Goal: Check status: Check status

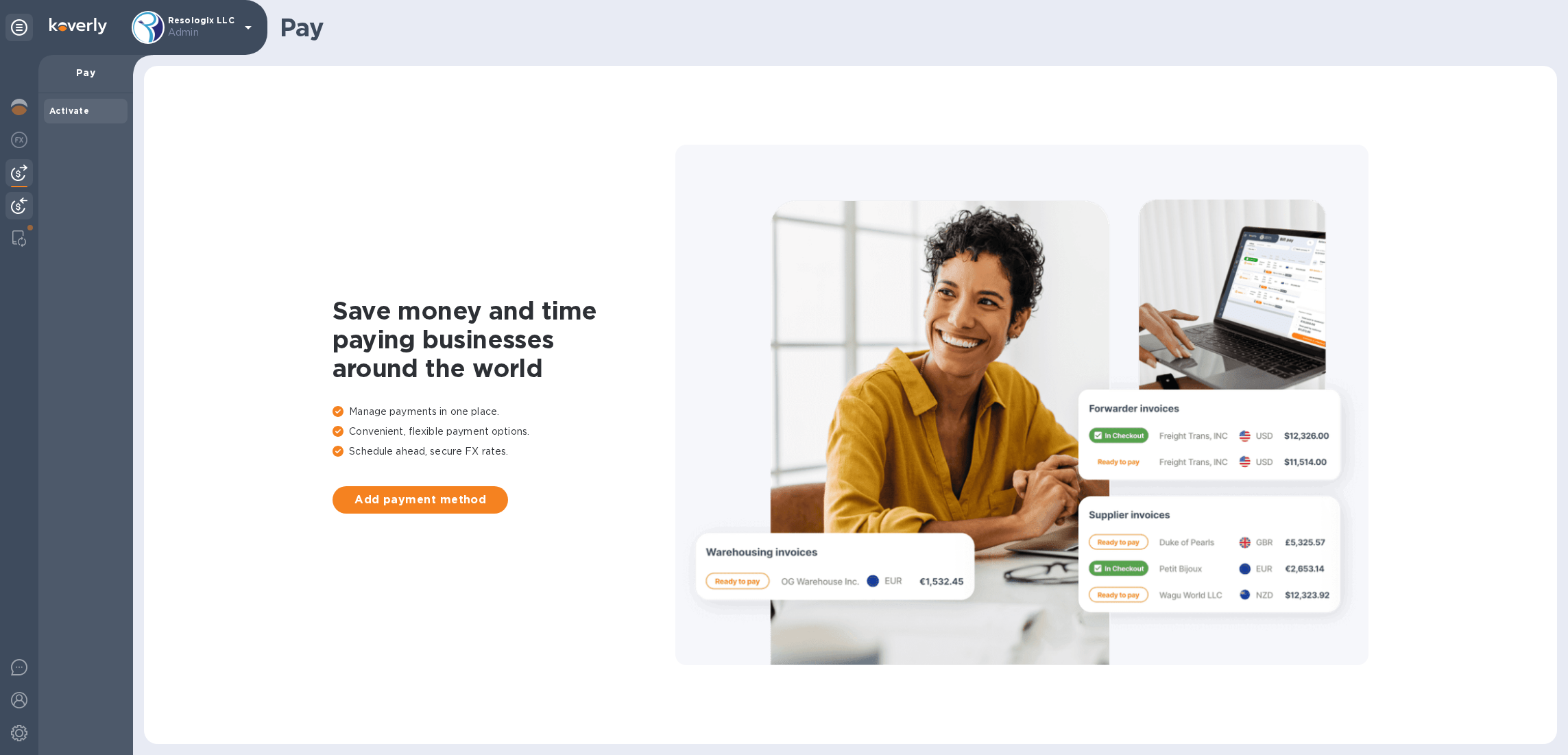
click at [13, 204] on img at bounding box center [19, 205] width 16 height 16
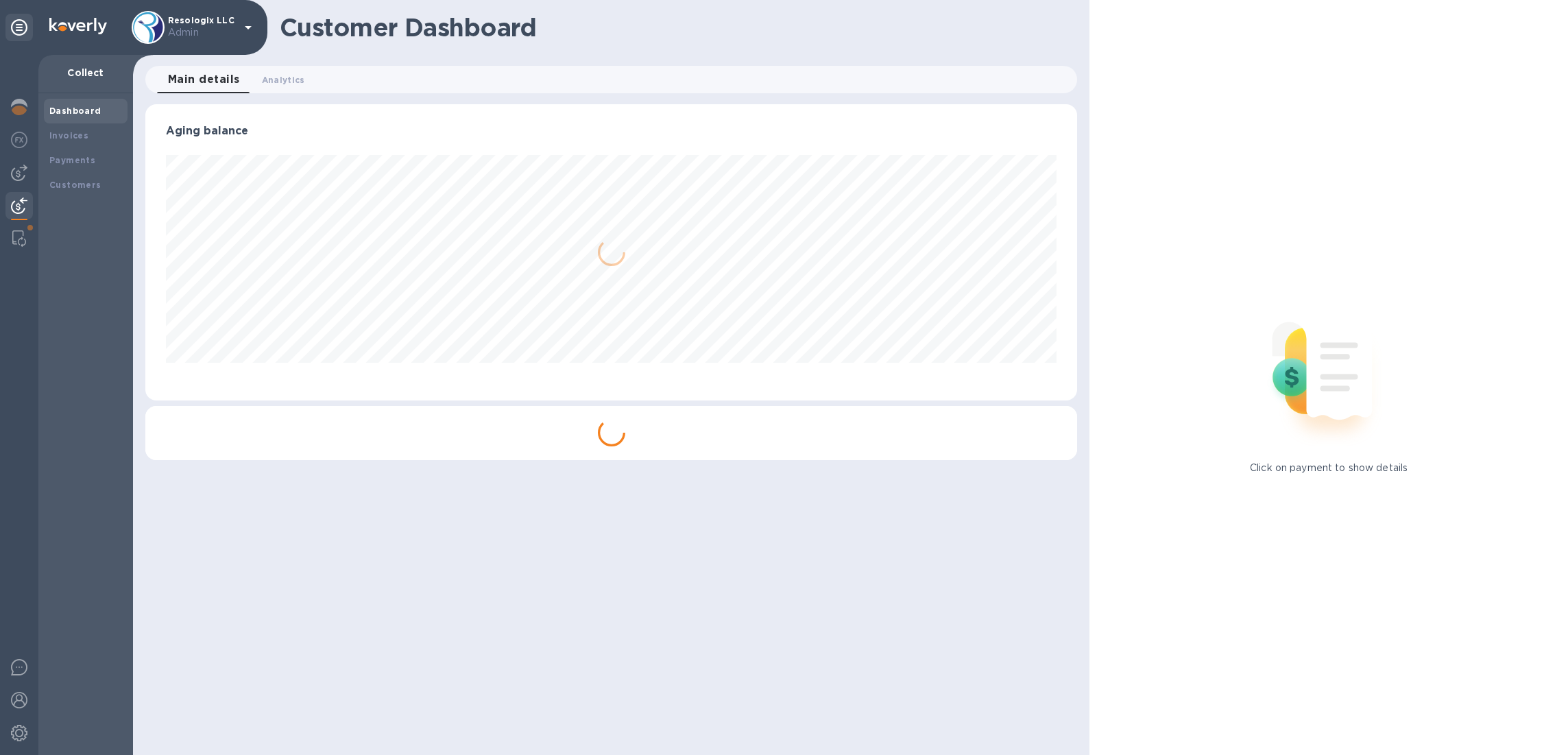
scroll to position [296, 933]
click at [13, 177] on img at bounding box center [19, 173] width 16 height 16
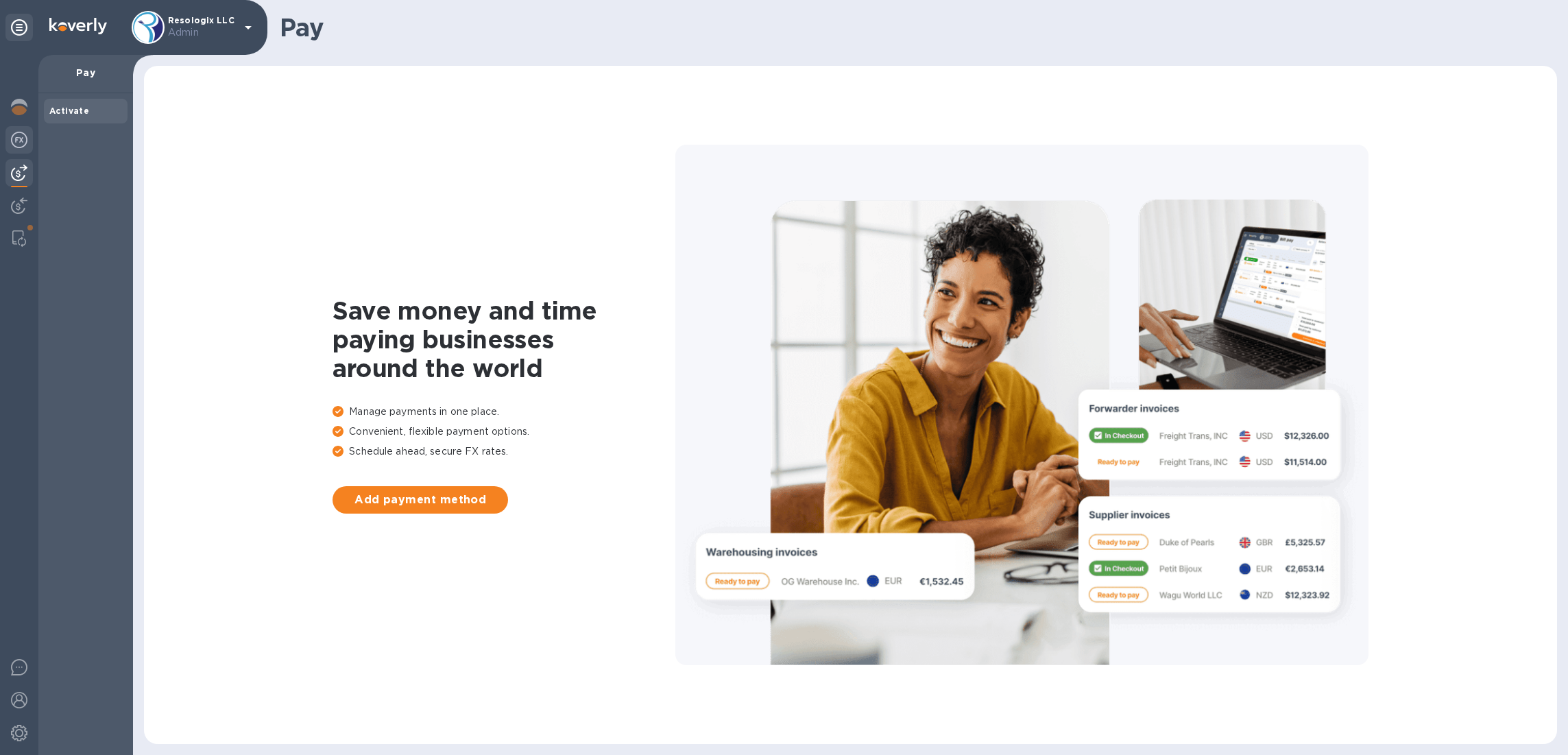
click at [22, 144] on img at bounding box center [19, 140] width 16 height 16
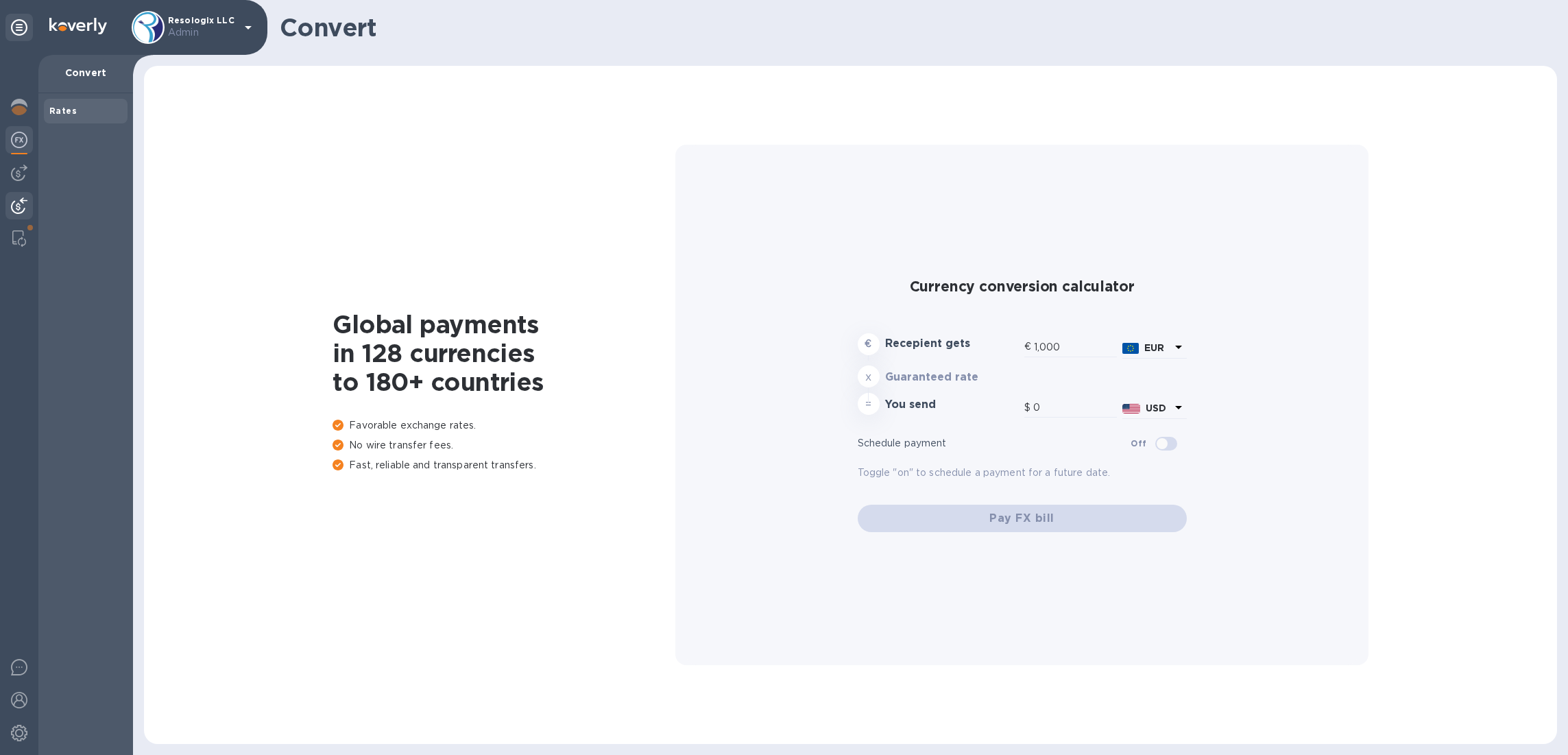
type input "1,185.52"
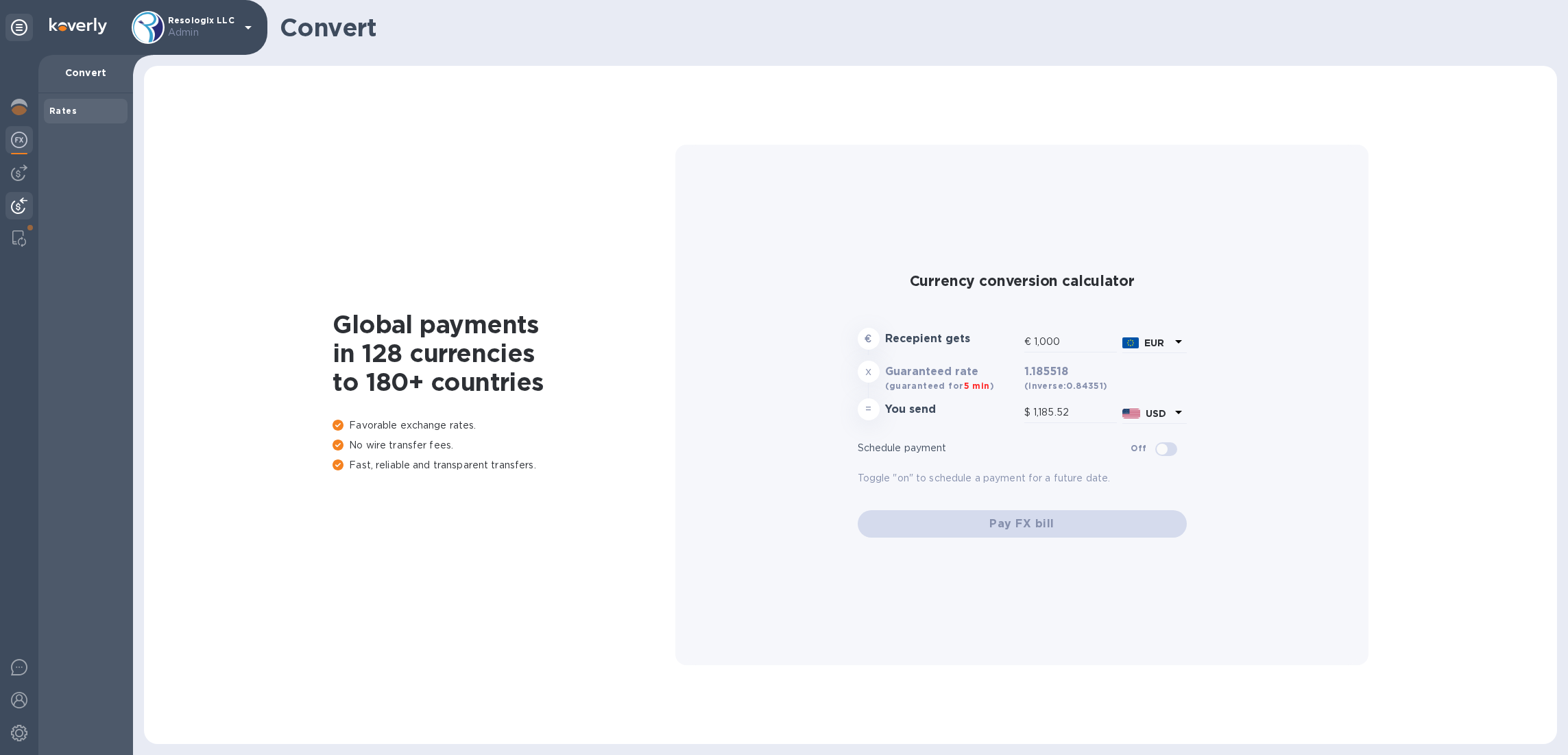
click at [19, 205] on img at bounding box center [19, 205] width 16 height 16
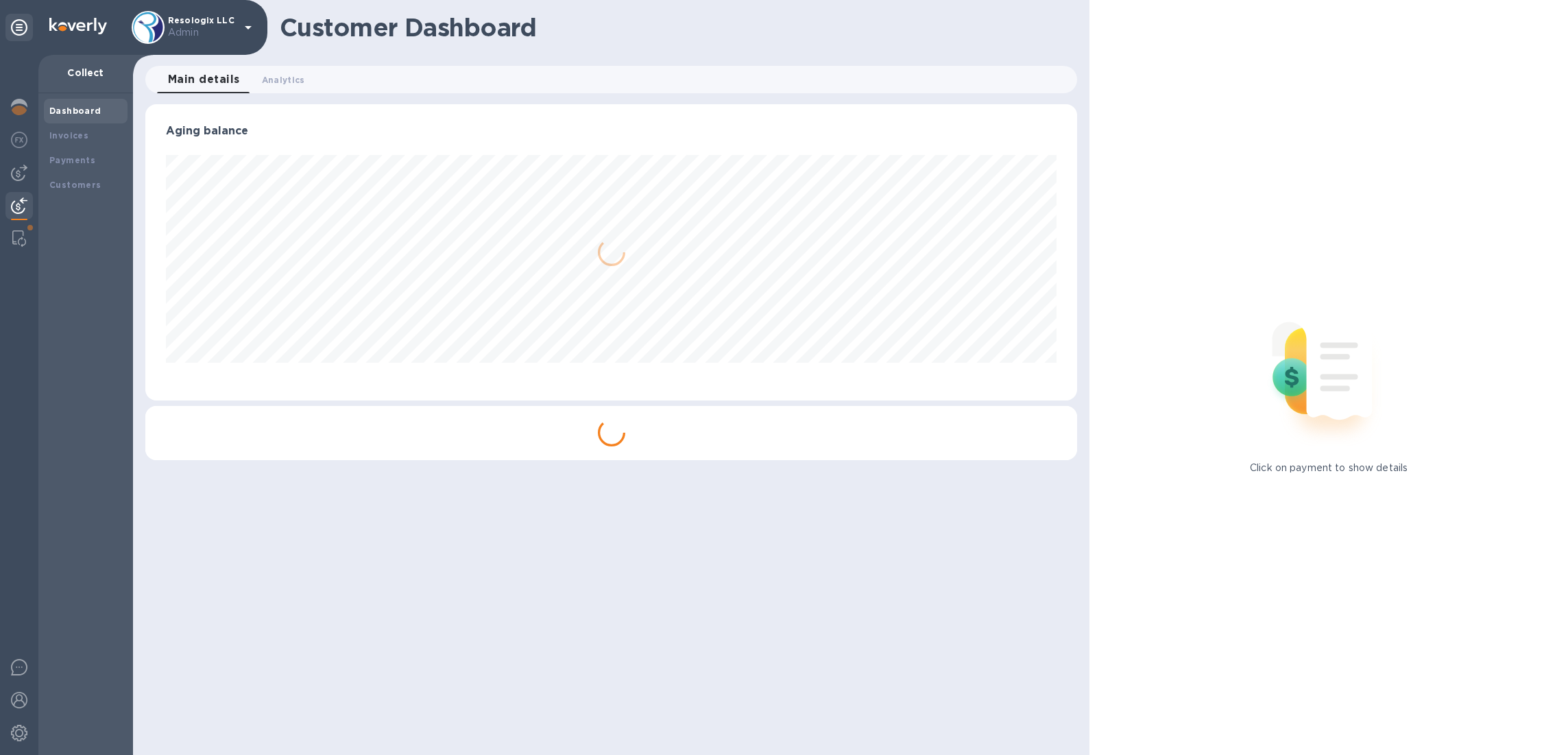
scroll to position [296, 933]
click at [17, 172] on img at bounding box center [19, 173] width 16 height 16
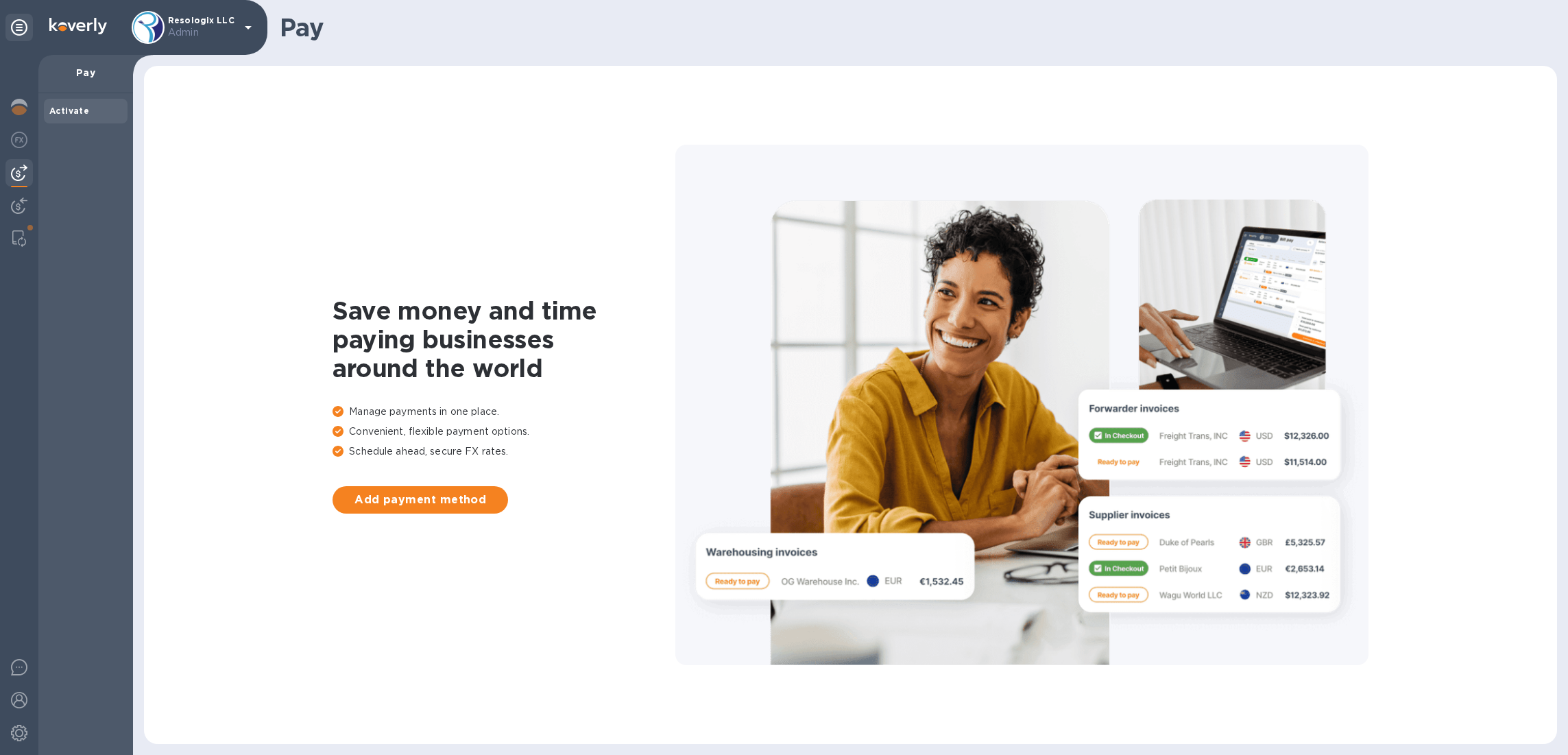
click at [18, 171] on img at bounding box center [19, 173] width 16 height 16
click at [17, 193] on div at bounding box center [19, 207] width 27 height 31
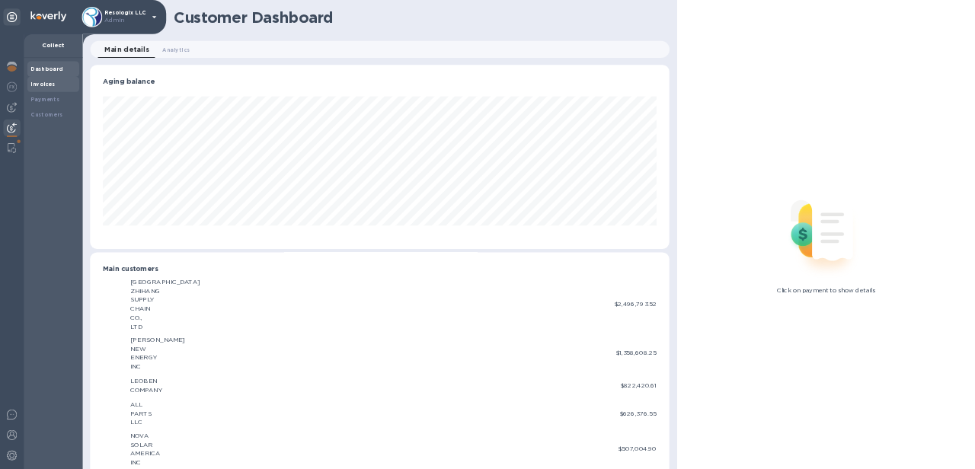
scroll to position [761128, 760429]
click at [110, 148] on div "Invoices" at bounding box center [95, 150] width 81 height 15
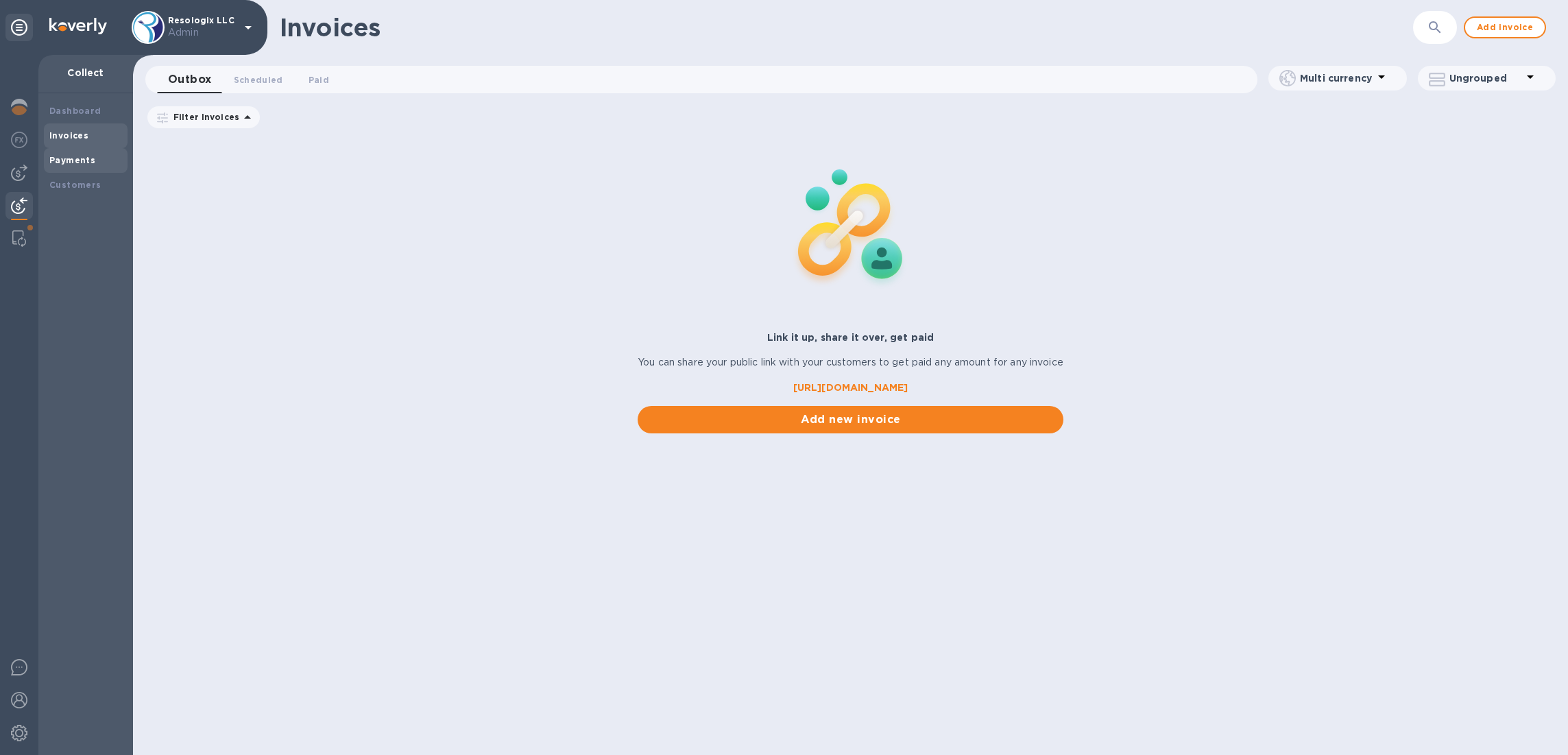
click at [93, 163] on div "Payments" at bounding box center [86, 160] width 73 height 14
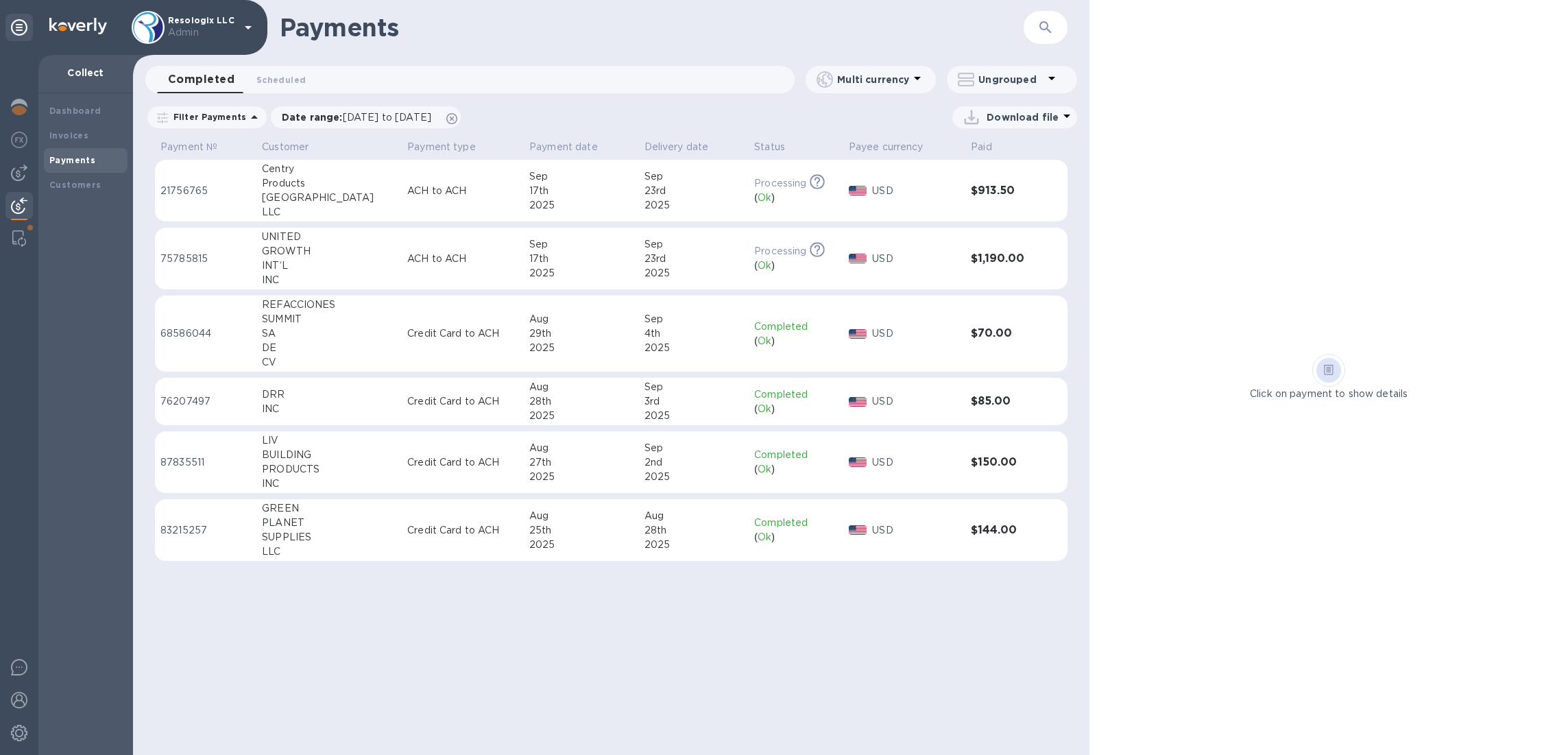
click at [524, 264] on td "[DATE]" at bounding box center [582, 259] width 115 height 62
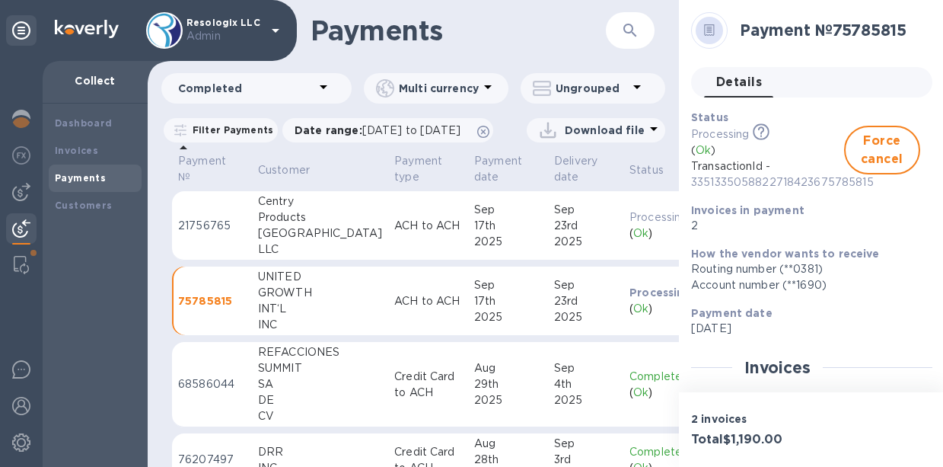
click at [272, 225] on div "Products" at bounding box center [320, 217] width 124 height 16
click at [263, 317] on div "INT‘L" at bounding box center [320, 309] width 124 height 16
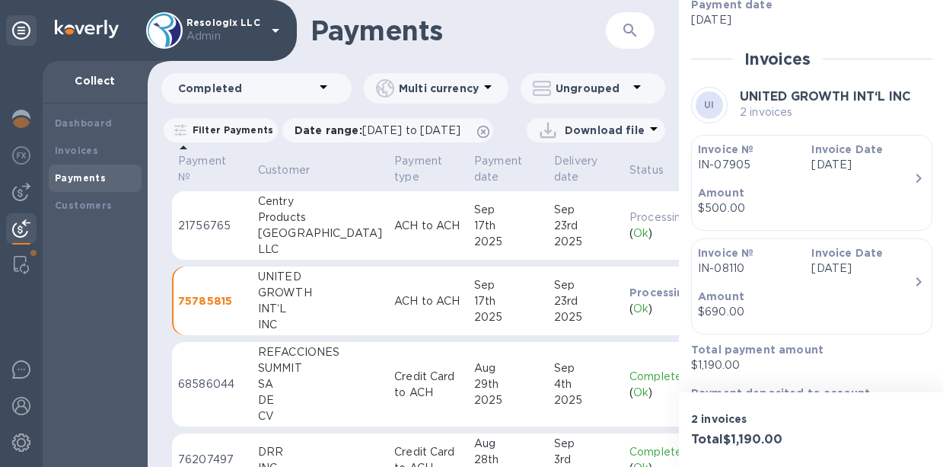
scroll to position [361, 0]
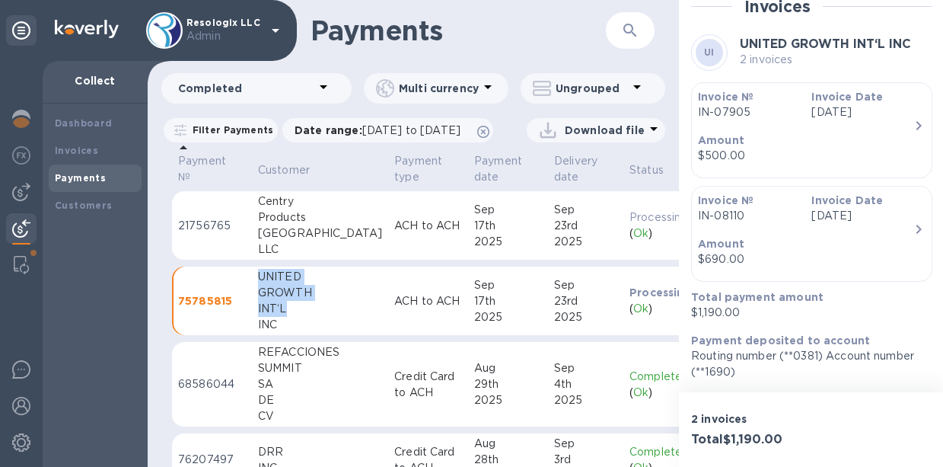
drag, startPoint x: 257, startPoint y: 298, endPoint x: 283, endPoint y: 337, distance: 46.3
click at [283, 333] on div "UNITED GROWTH INT‘L INC" at bounding box center [320, 301] width 124 height 64
click at [303, 317] on div "INT‘L" at bounding box center [320, 309] width 124 height 16
drag, startPoint x: 257, startPoint y: 294, endPoint x: 288, endPoint y: 358, distance: 71.2
click at [289, 336] on td "UNITED GROWTH INT‘L INC" at bounding box center [320, 301] width 136 height 69
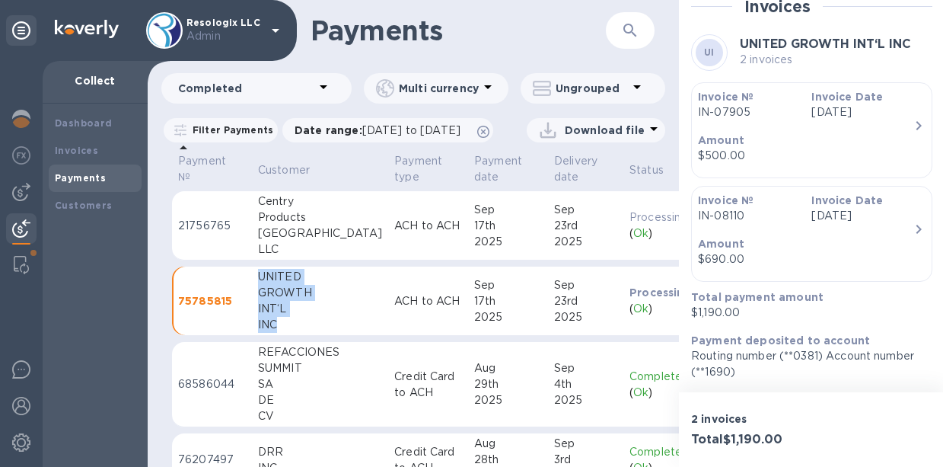
copy div "UNITED GROWTH INT‘L INC"
click at [332, 301] on div "GROWTH" at bounding box center [320, 293] width 124 height 16
click at [632, 300] on p "Processing" at bounding box center [661, 292] width 62 height 15
click at [761, 203] on p "Invoice №" at bounding box center [748, 200] width 101 height 15
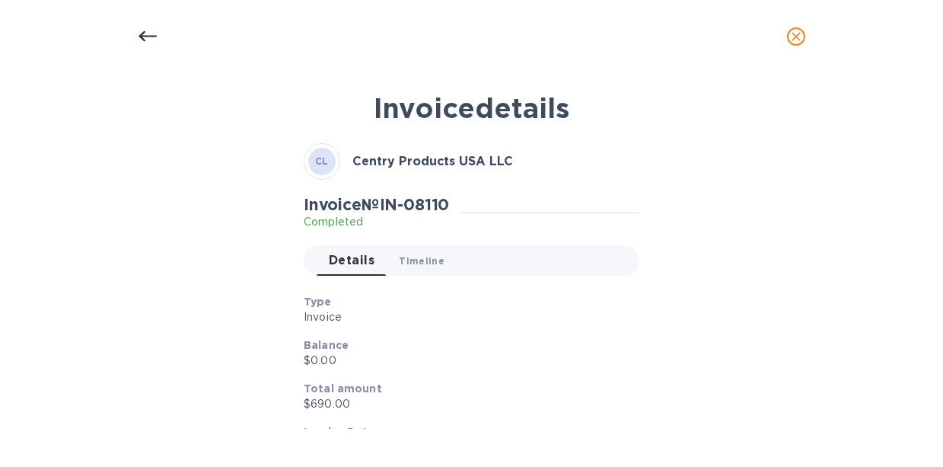
click at [402, 266] on span "Timeline 0" at bounding box center [422, 261] width 46 height 16
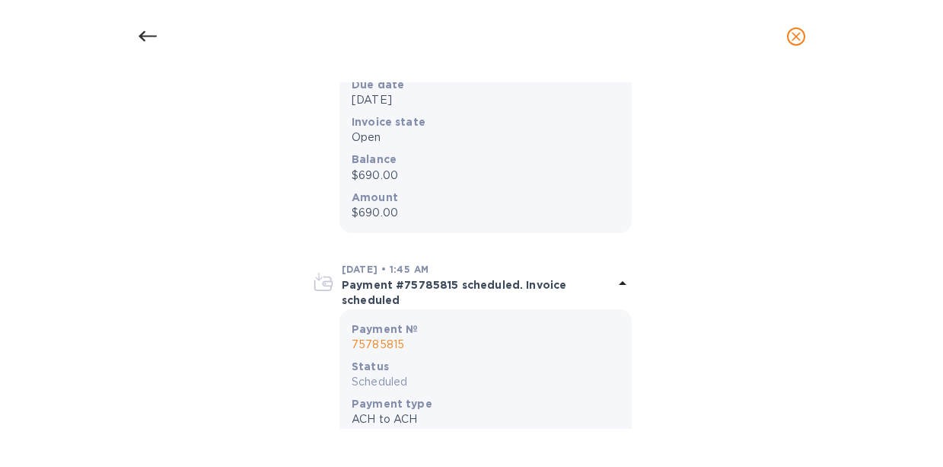
scroll to position [109, 0]
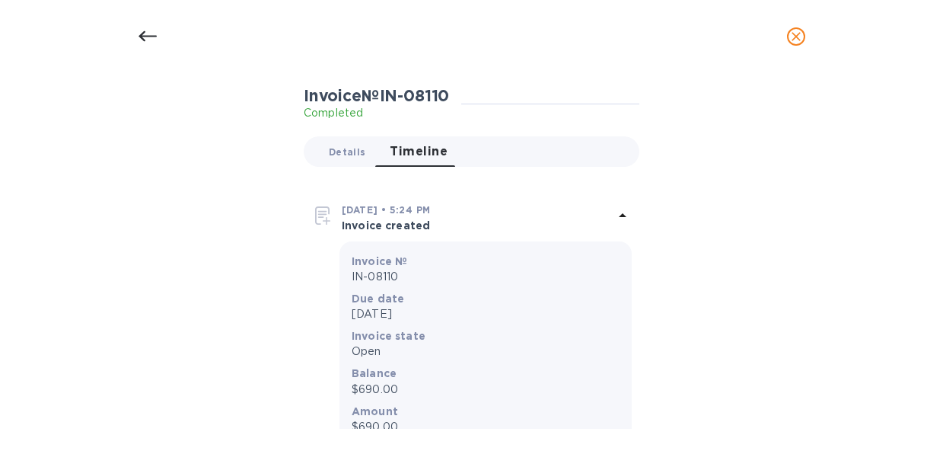
click at [341, 152] on span "Details 0" at bounding box center [347, 152] width 37 height 16
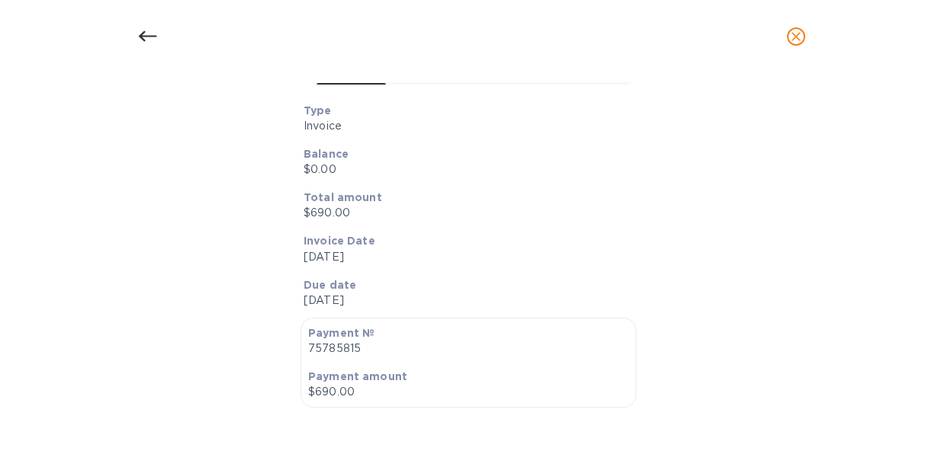
scroll to position [0, 0]
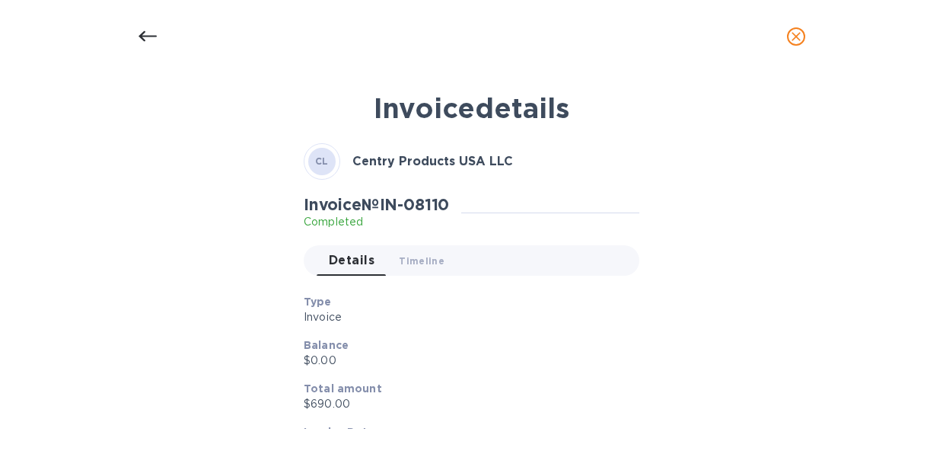
click at [139, 34] on icon at bounding box center [148, 36] width 18 height 18
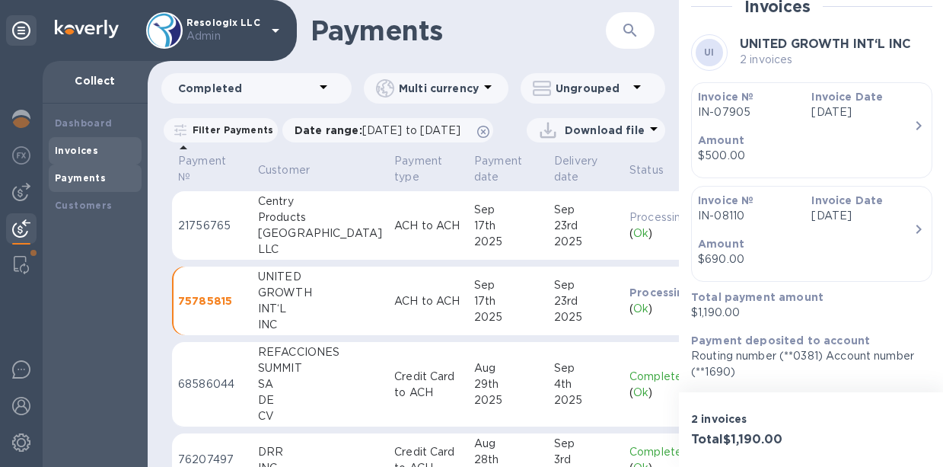
click at [83, 150] on b "Invoices" at bounding box center [76, 150] width 43 height 11
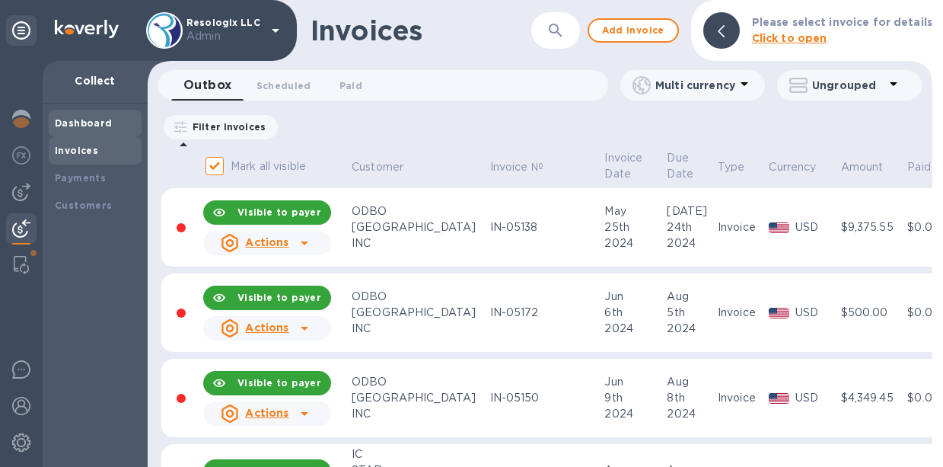
click at [77, 124] on b "Dashboard" at bounding box center [84, 122] width 58 height 11
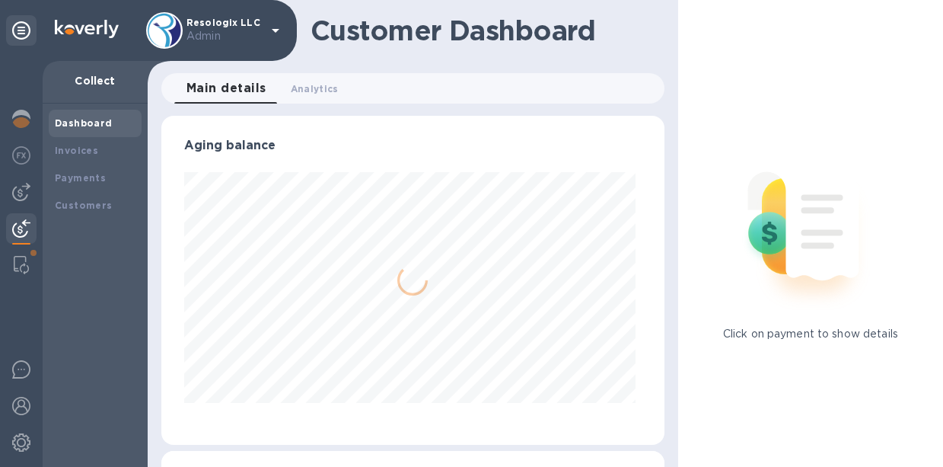
scroll to position [329, 497]
click at [101, 183] on b "Payments" at bounding box center [80, 177] width 51 height 11
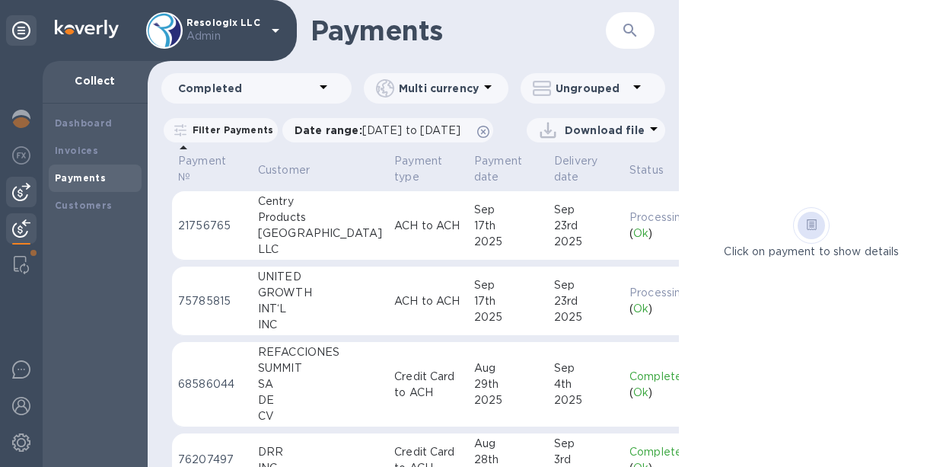
click at [24, 198] on img at bounding box center [21, 192] width 18 height 18
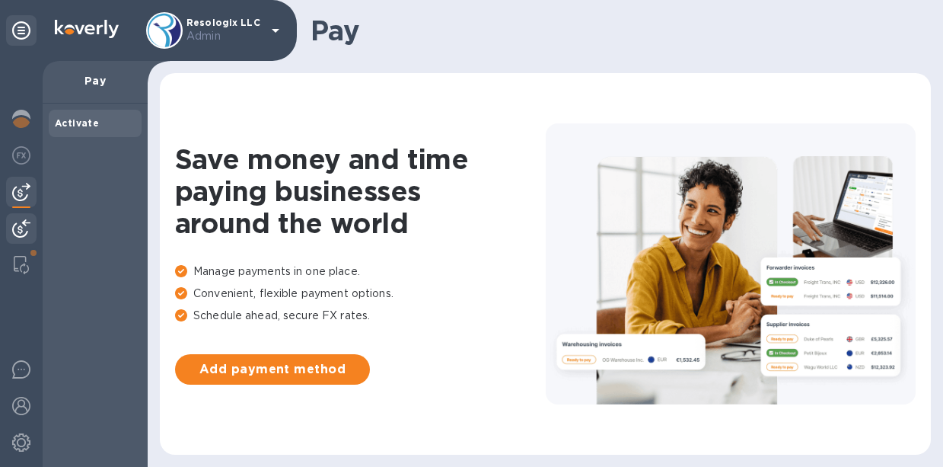
click at [22, 224] on img at bounding box center [21, 228] width 18 height 18
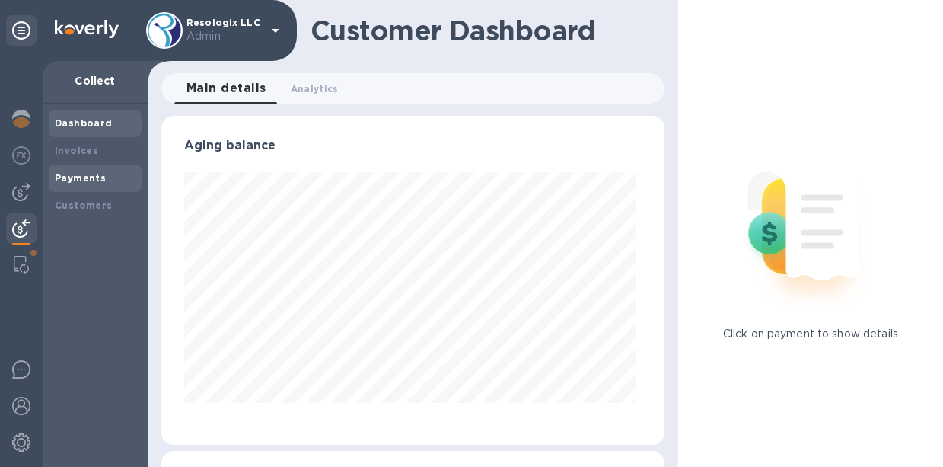
click at [78, 165] on div "Payments" at bounding box center [95, 177] width 93 height 27
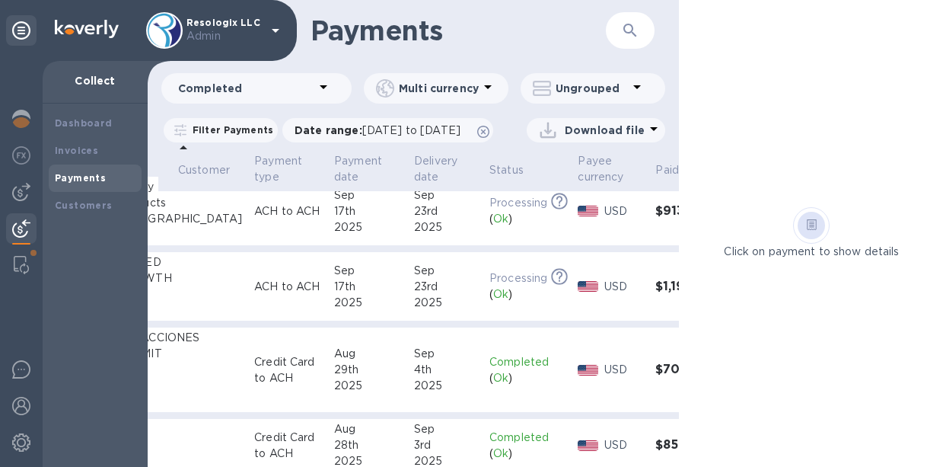
scroll to position [14, 169]
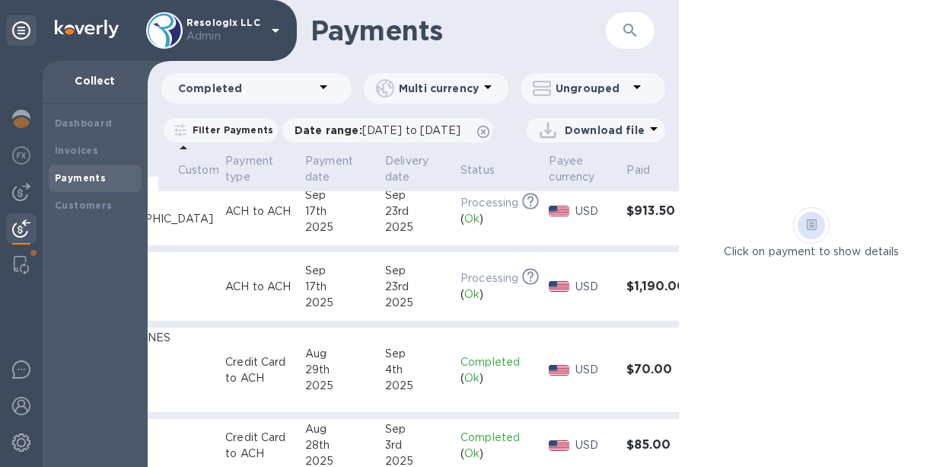
click at [546, 295] on div at bounding box center [559, 286] width 27 height 17
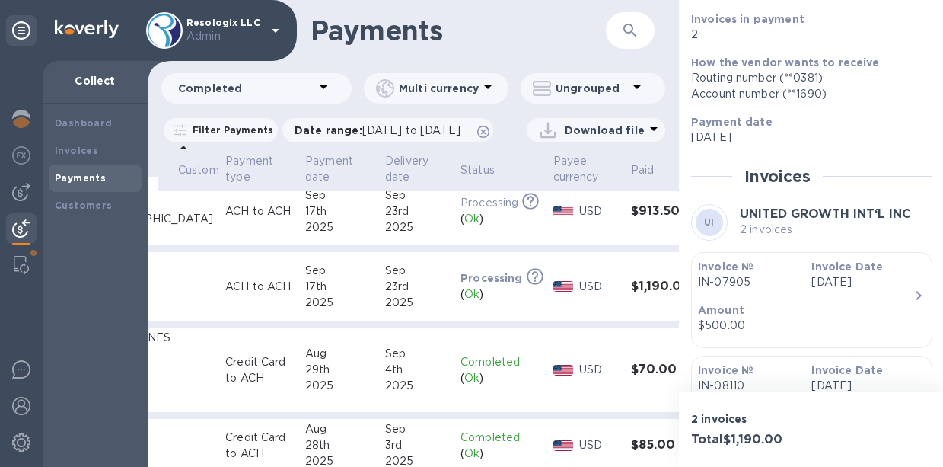
scroll to position [361, 0]
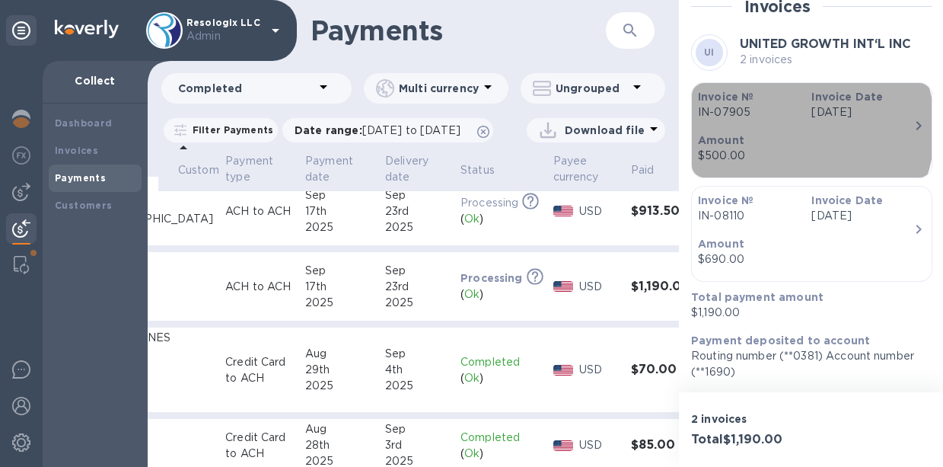
click at [776, 127] on div "Amount $500.00" at bounding box center [806, 147] width 228 height 43
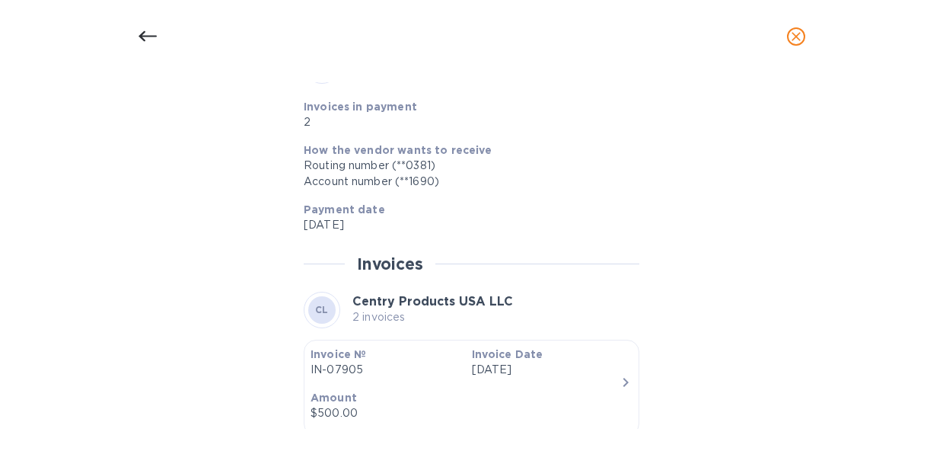
scroll to position [513, 0]
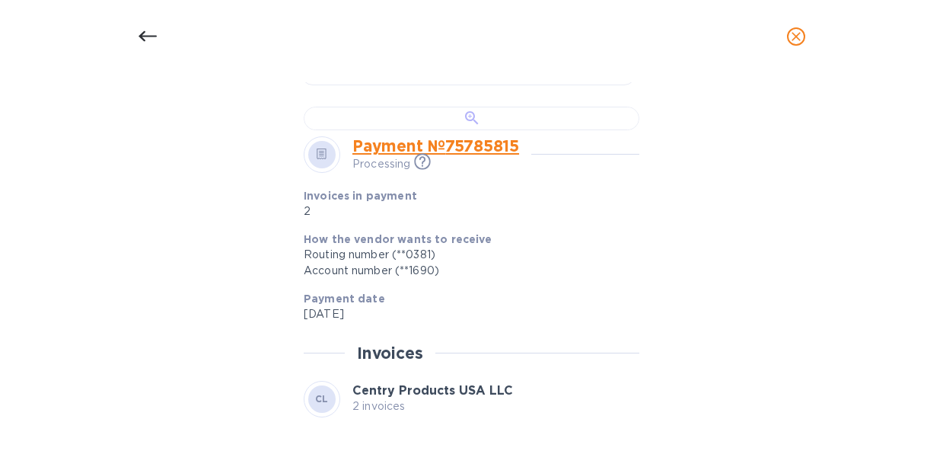
click at [397, 130] on div at bounding box center [472, 119] width 336 height 24
